Goal: Task Accomplishment & Management: Manage account settings

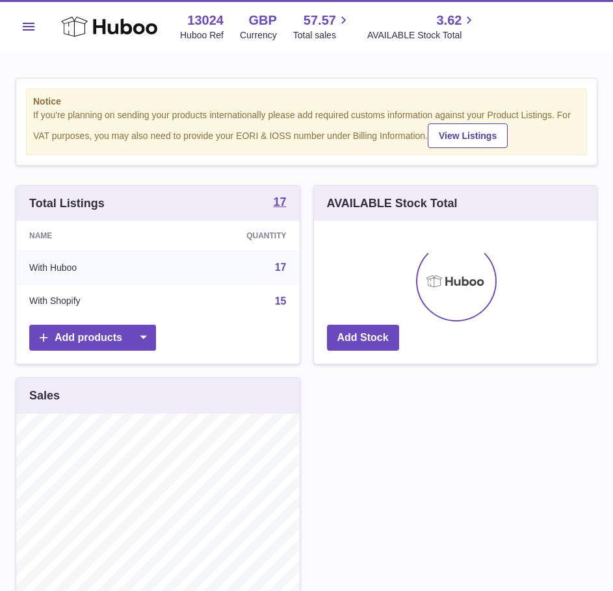
click at [25, 33] on button "Menu" at bounding box center [29, 27] width 26 height 26
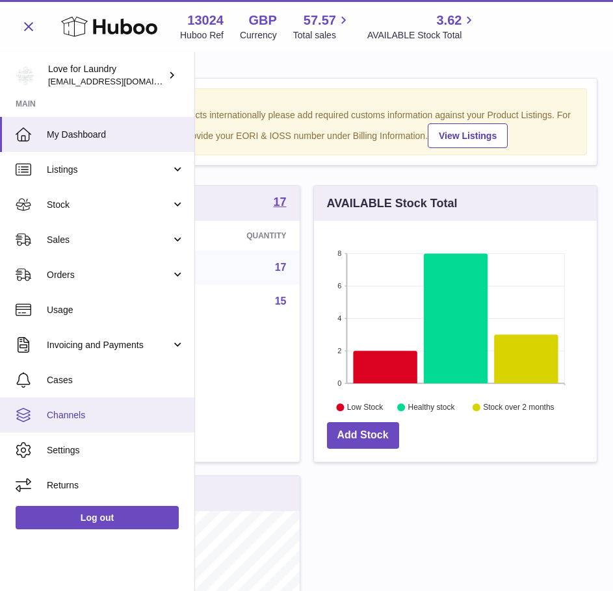
click at [96, 419] on span "Channels" at bounding box center [116, 415] width 138 height 12
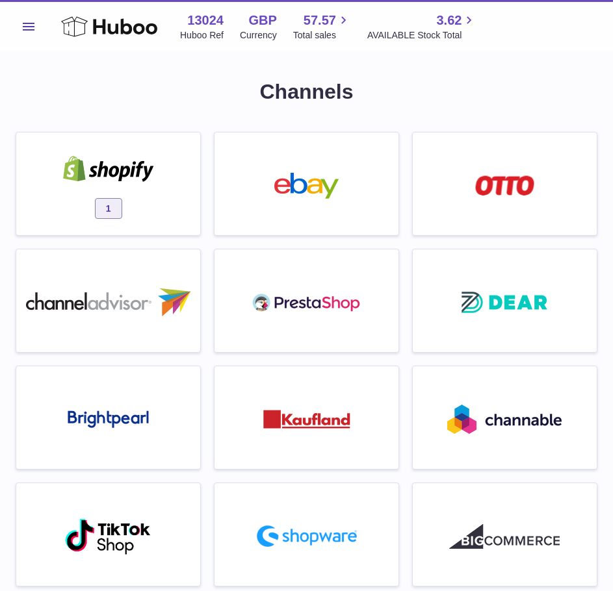
click at [66, 188] on div "1" at bounding box center [108, 187] width 171 height 83
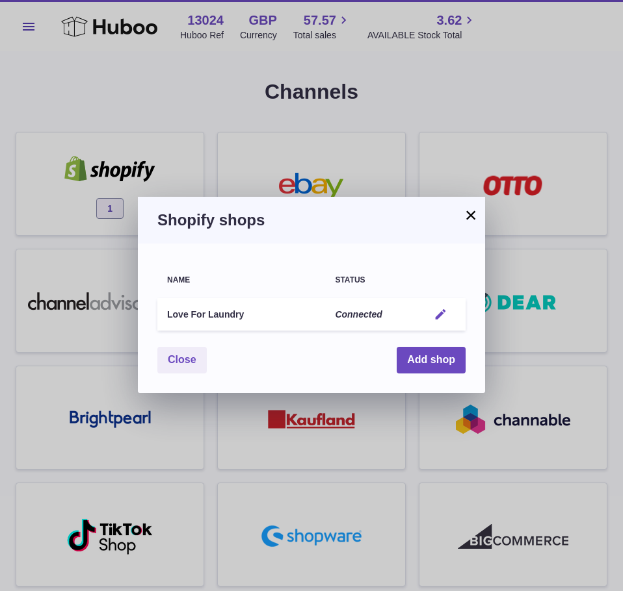
click at [448, 315] on button "Edit" at bounding box center [440, 315] width 24 height 14
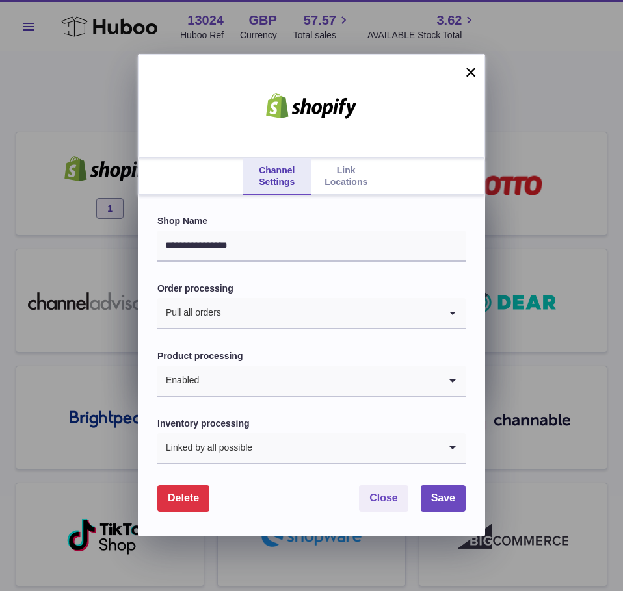
click at [339, 179] on link "Link Locations" at bounding box center [345, 177] width 69 height 36
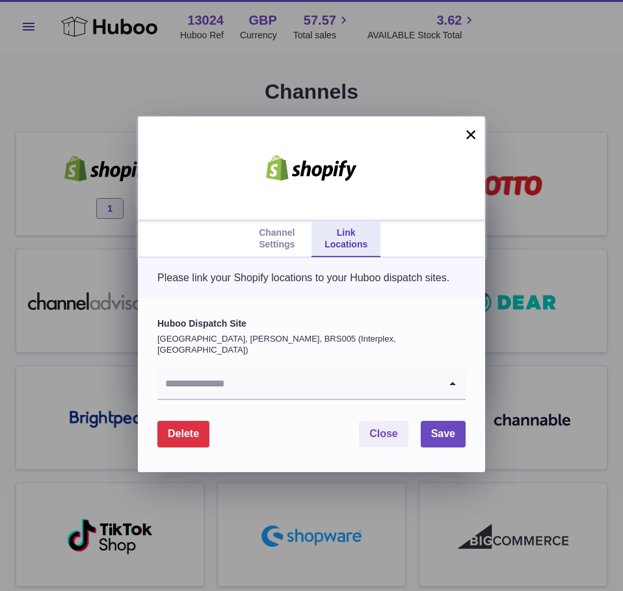
click at [448, 381] on icon "Search for option" at bounding box center [452, 384] width 26 height 30
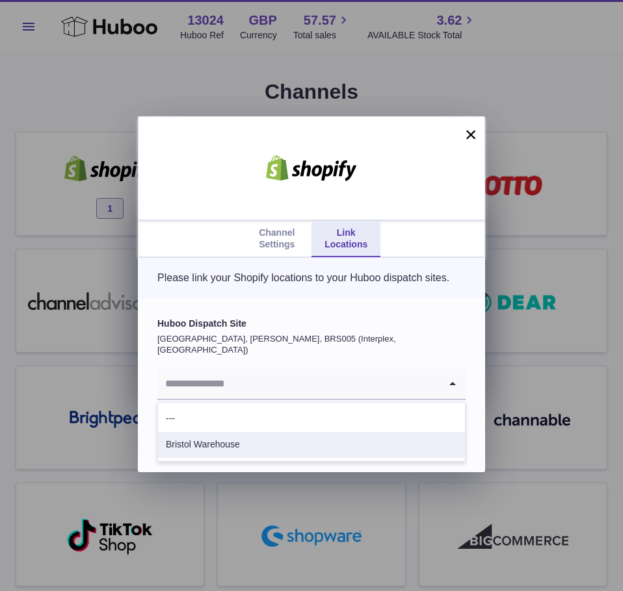
click at [370, 448] on li "Bristol Warehouse" at bounding box center [311, 445] width 307 height 26
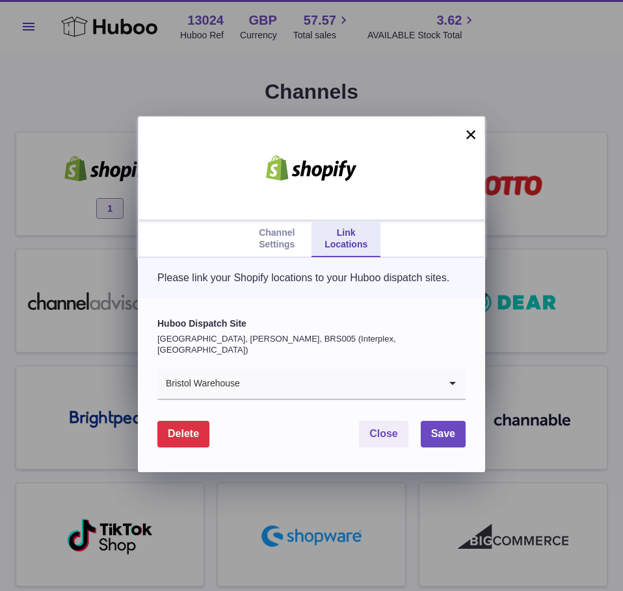
click at [468, 133] on button "×" at bounding box center [471, 135] width 16 height 16
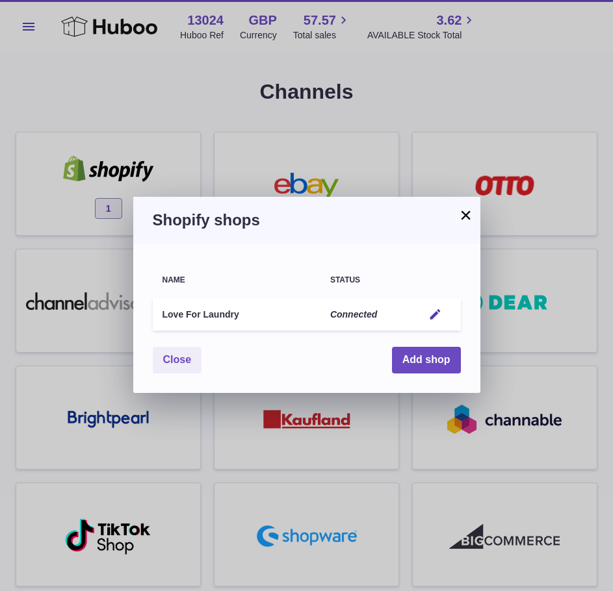
click at [465, 215] on button "×" at bounding box center [466, 215] width 16 height 16
